Goal: Register for event/course

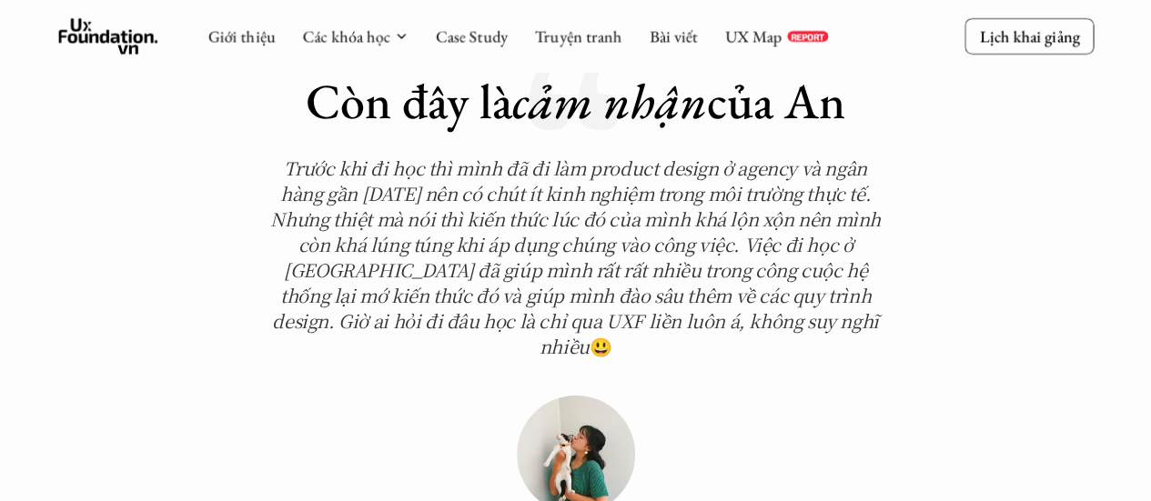
scroll to position [5936, 0]
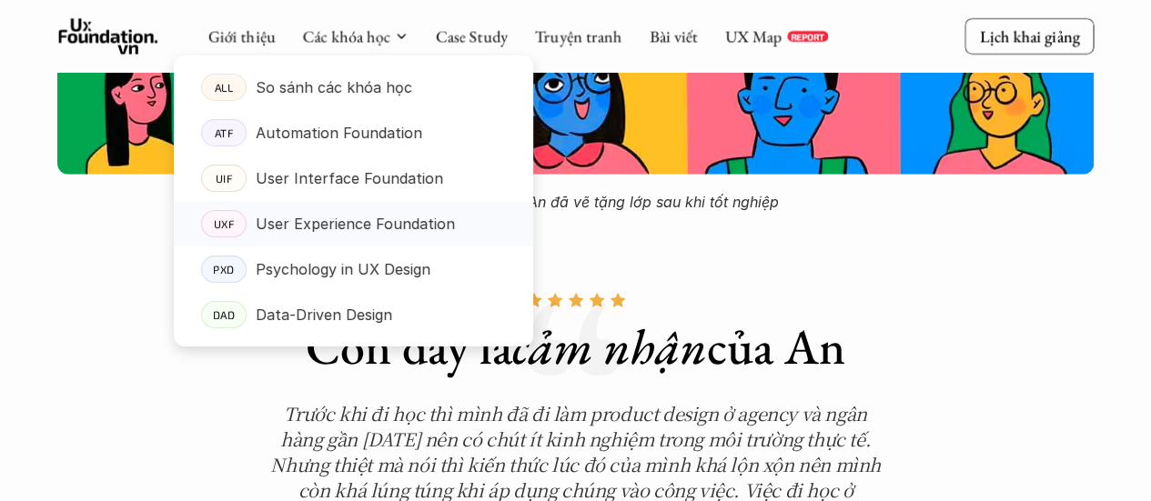
click at [419, 215] on p "User Experience Foundation" at bounding box center [355, 223] width 199 height 27
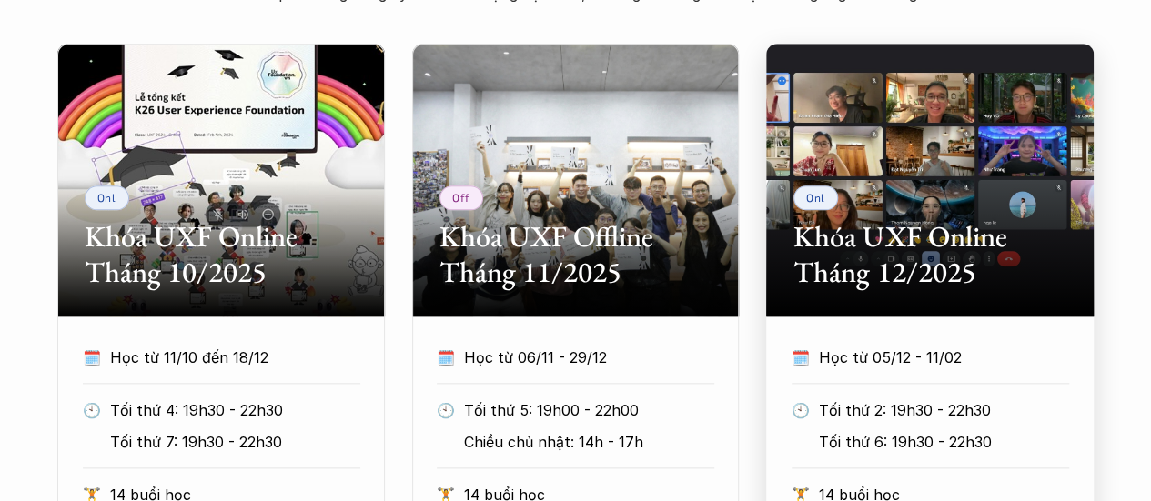
scroll to position [1067, 0]
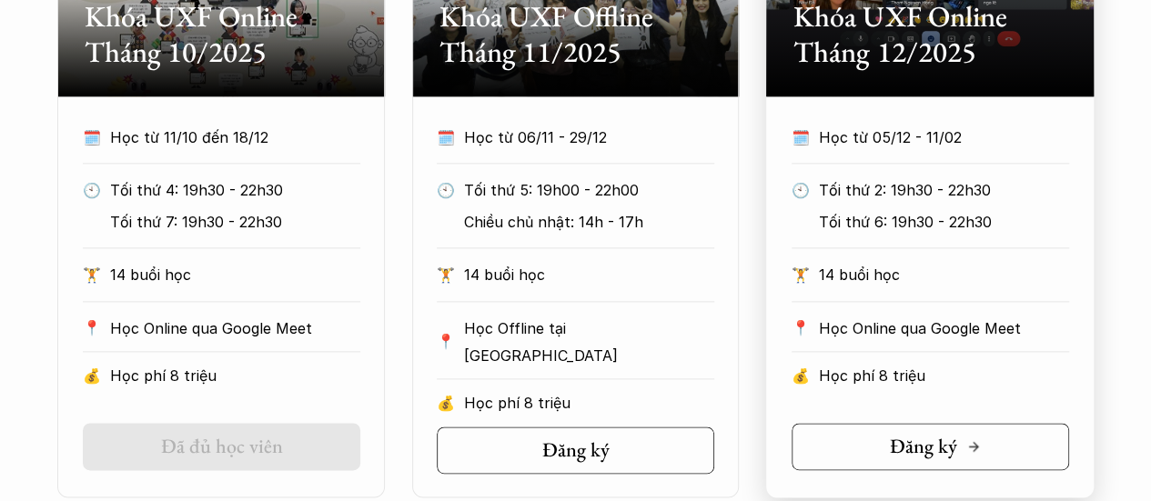
click at [917, 456] on h5 "Đăng ký" at bounding box center [923, 447] width 67 height 24
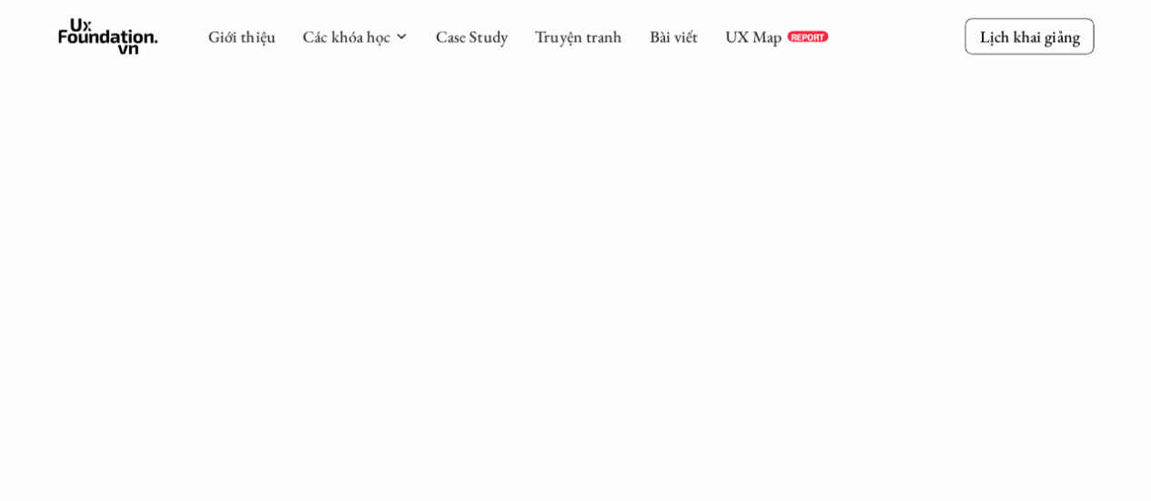
scroll to position [191, 0]
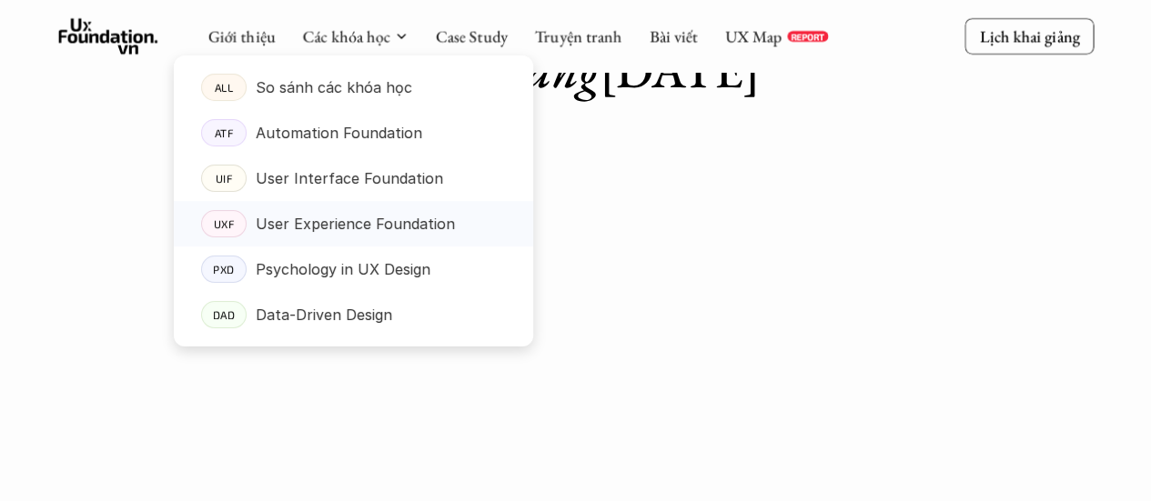
click at [395, 227] on p "User Experience Foundation" at bounding box center [355, 223] width 199 height 27
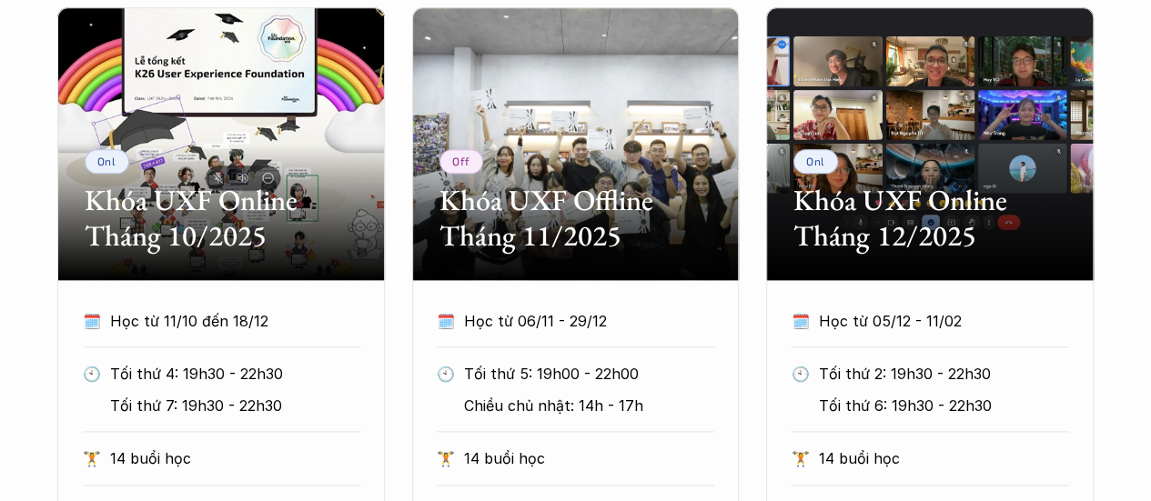
scroll to position [960, 0]
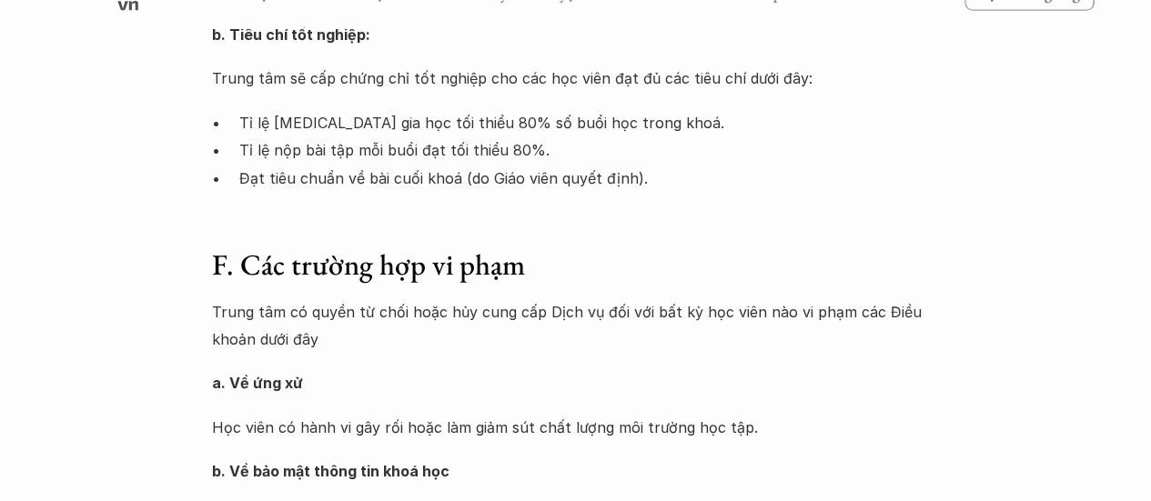
scroll to position [2760, 0]
